Goal: Task Accomplishment & Management: Manage account settings

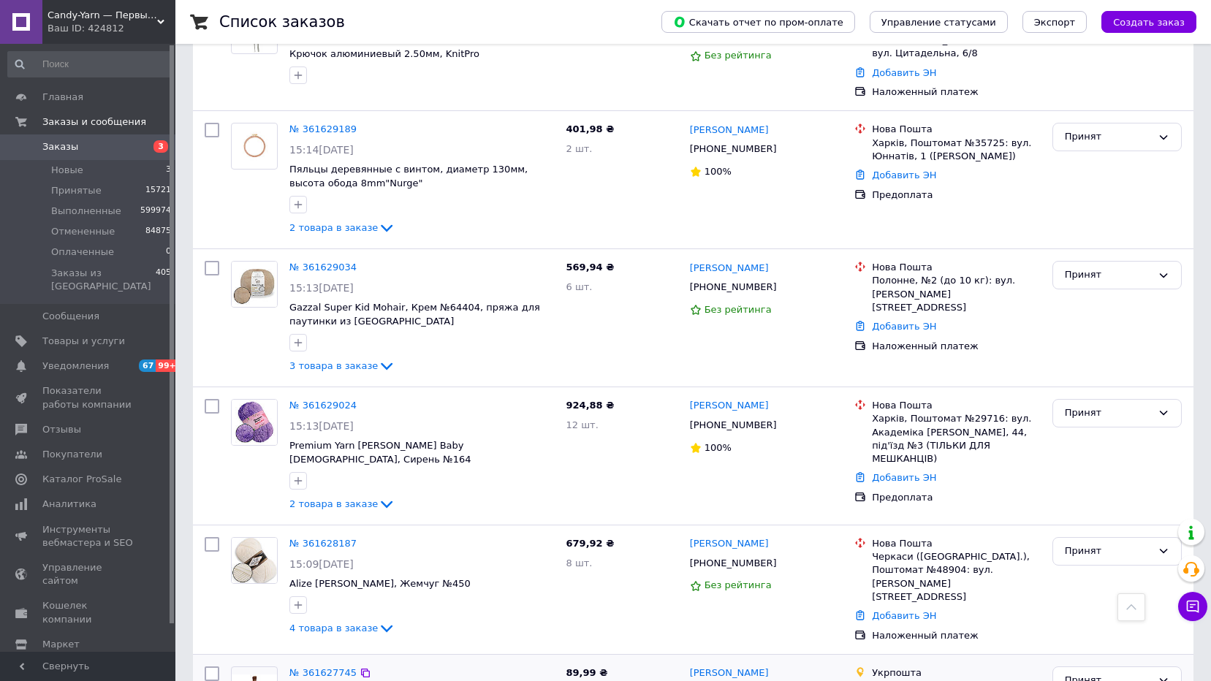
scroll to position [1895, 0]
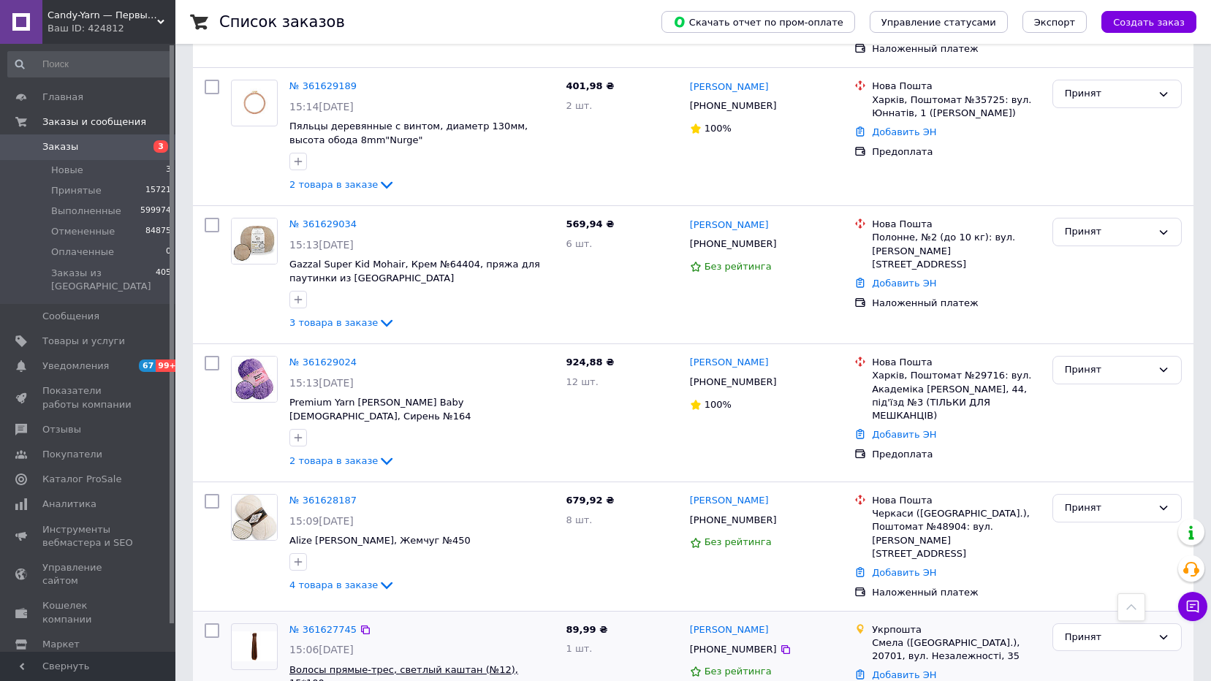
drag, startPoint x: 236, startPoint y: 647, endPoint x: 474, endPoint y: 578, distance: 247.3
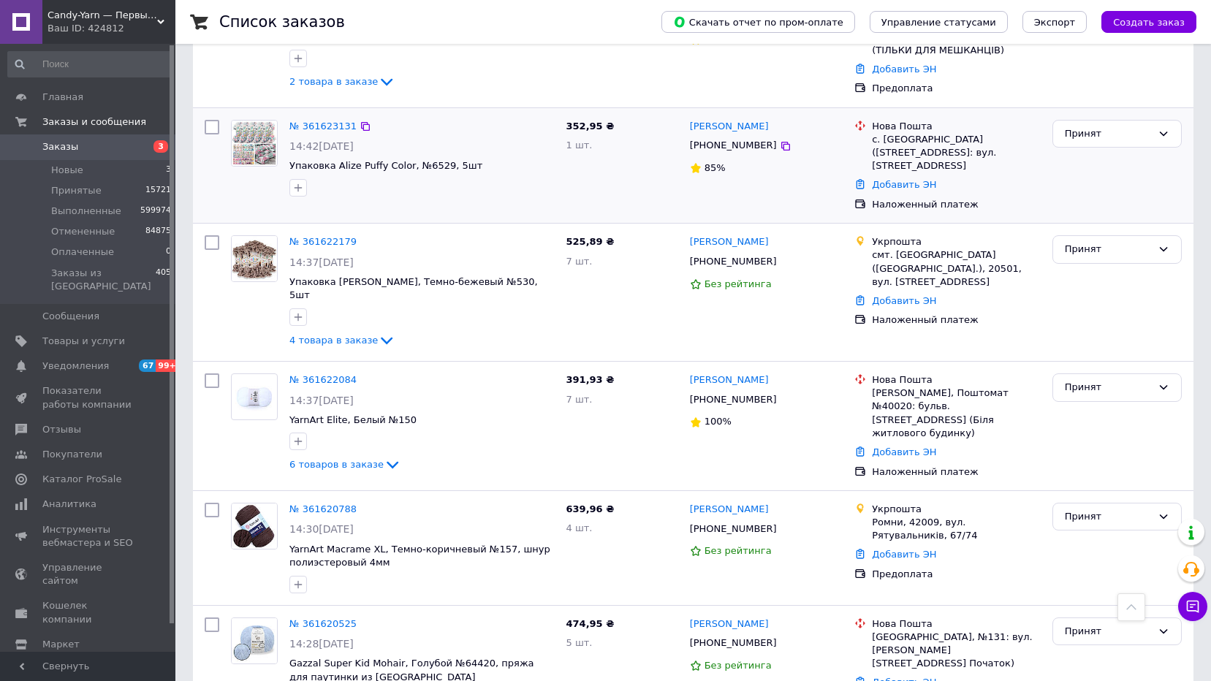
scroll to position [1535, 0]
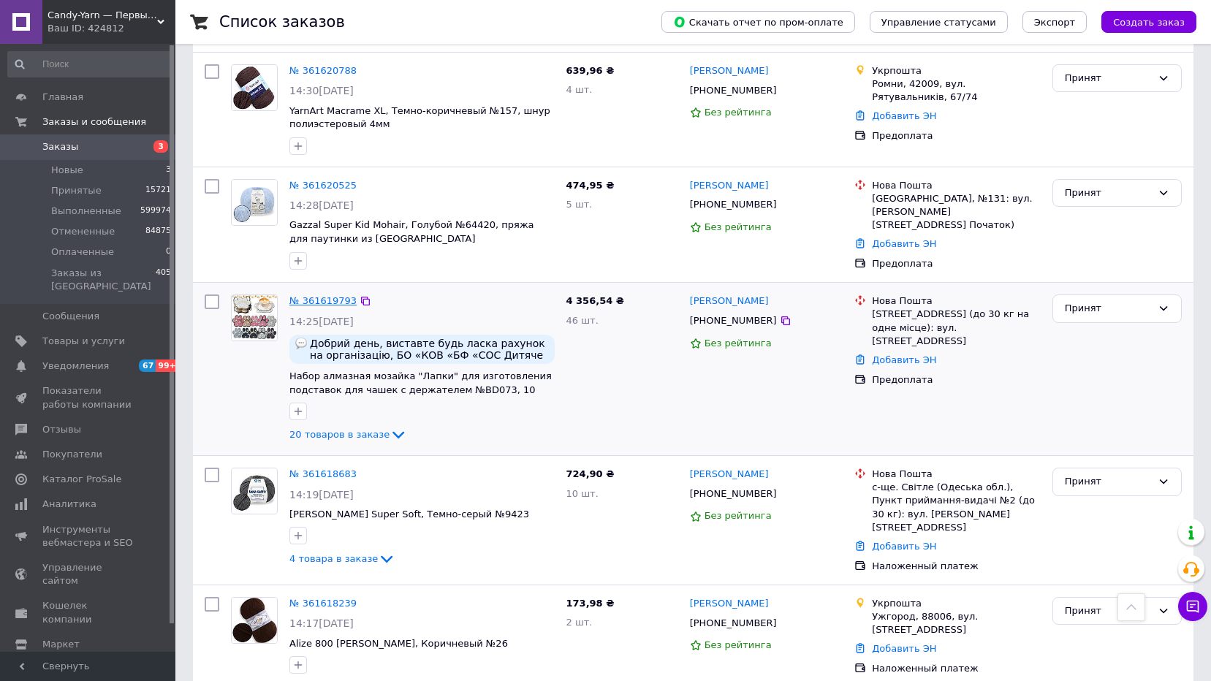
click at [319, 295] on link "№ 361619793" at bounding box center [322, 300] width 67 height 11
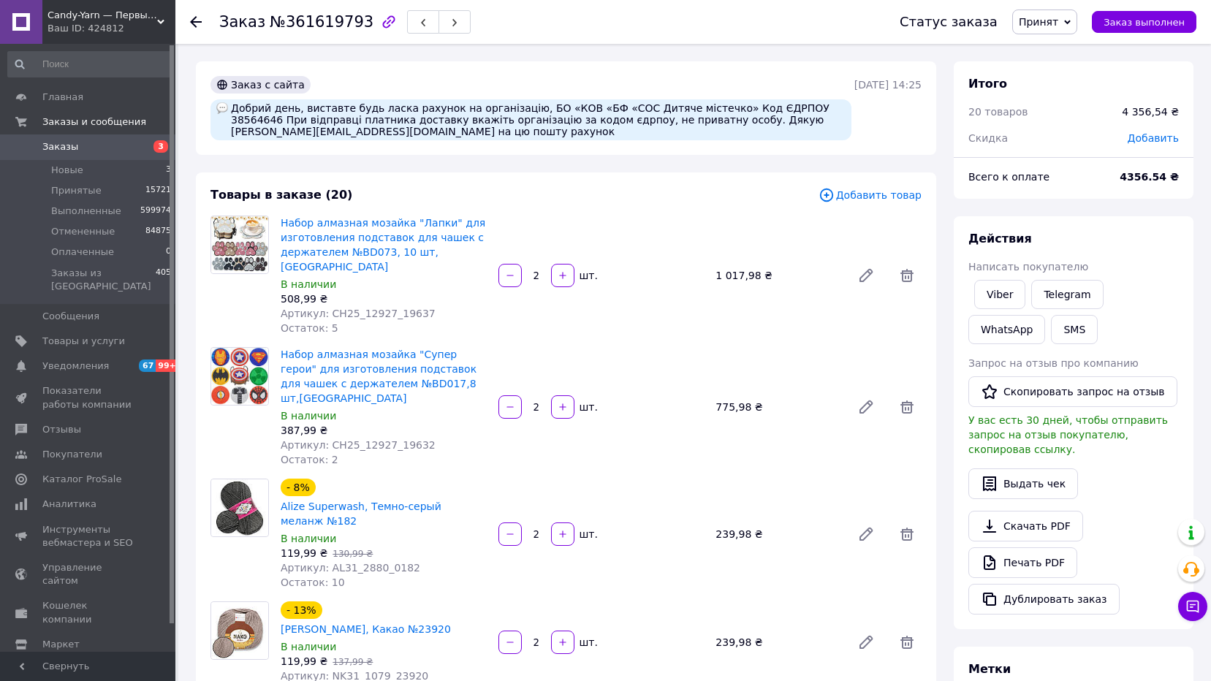
click at [196, 20] on icon at bounding box center [196, 22] width 12 height 12
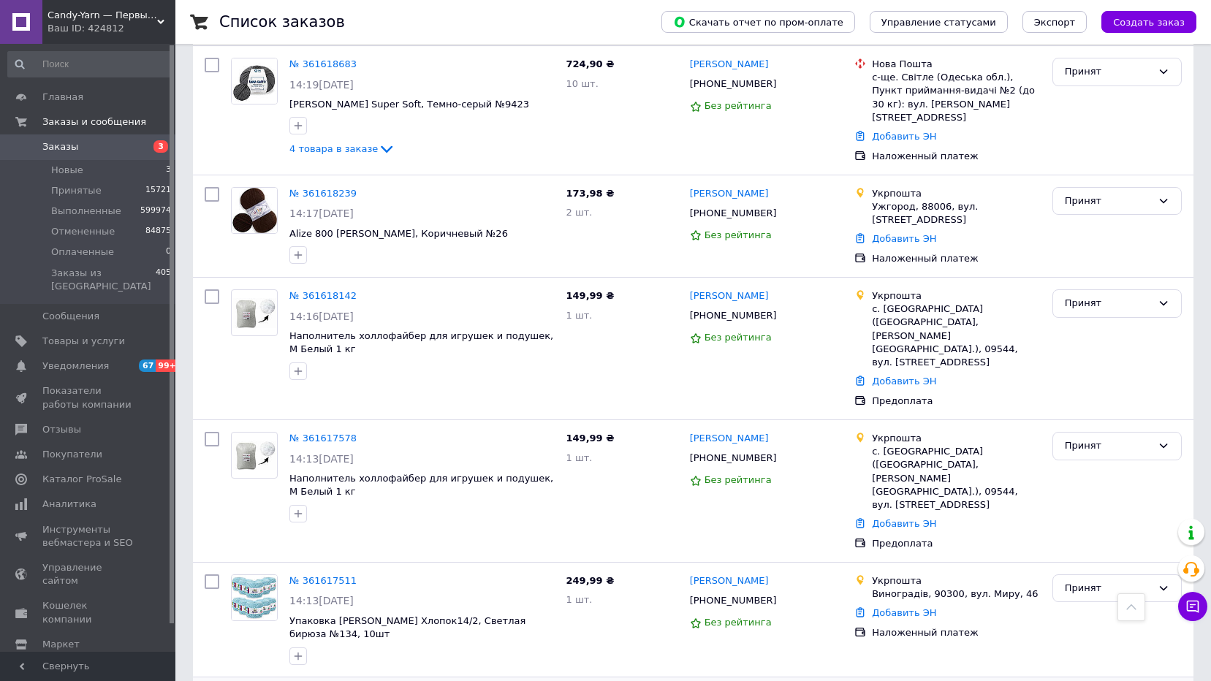
scroll to position [1968, 0]
